Goal: Navigation & Orientation: Find specific page/section

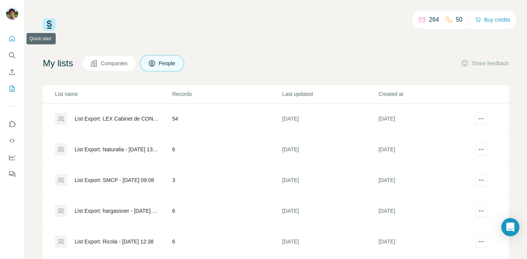
click at [11, 39] on icon "Quick start" at bounding box center [12, 39] width 8 height 8
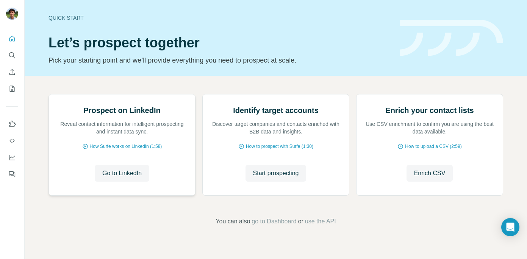
scroll to position [67, 0]
click at [14, 74] on icon "Enrich CSV" at bounding box center [12, 72] width 6 height 6
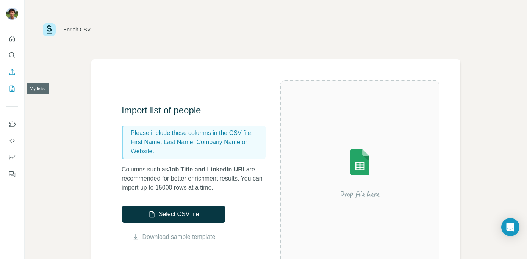
click at [13, 89] on icon "My lists" at bounding box center [12, 89] width 8 height 8
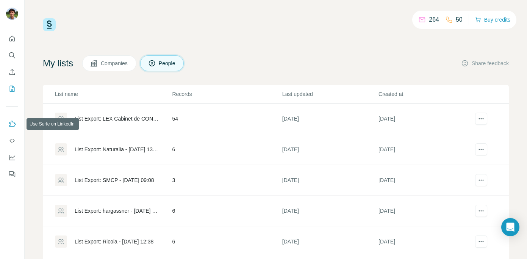
click at [14, 124] on icon "Use Surfe on LinkedIn" at bounding box center [12, 124] width 8 height 8
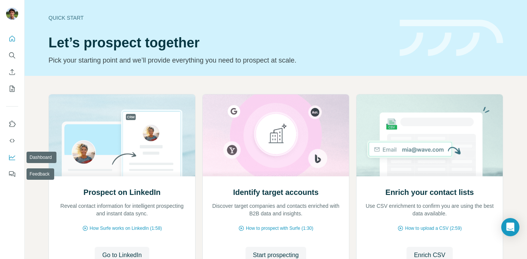
click at [12, 161] on button "Dashboard" at bounding box center [12, 157] width 12 height 14
